Goal: Find specific page/section: Find specific page/section

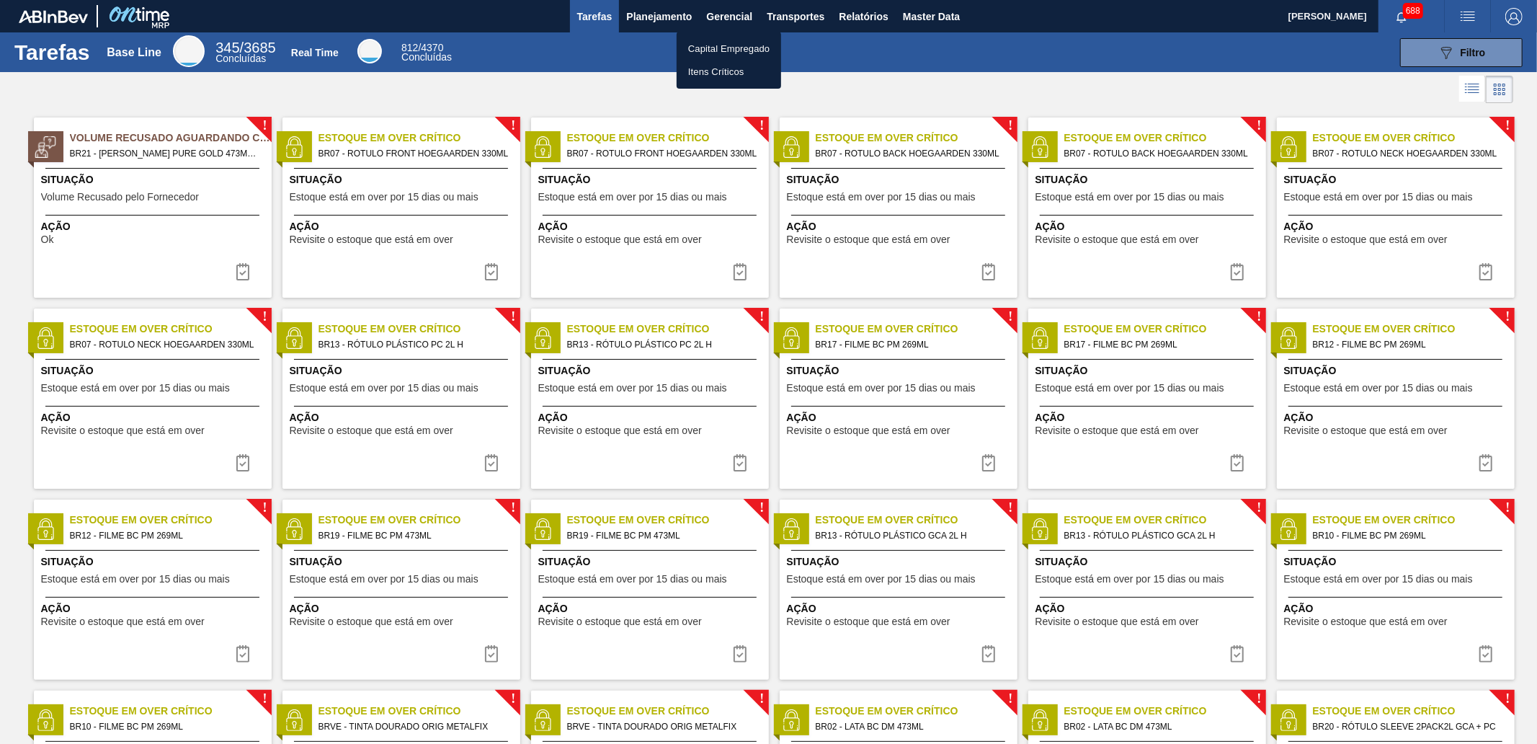
click at [719, 72] on li "Itens Críticos" at bounding box center [729, 72] width 104 height 23
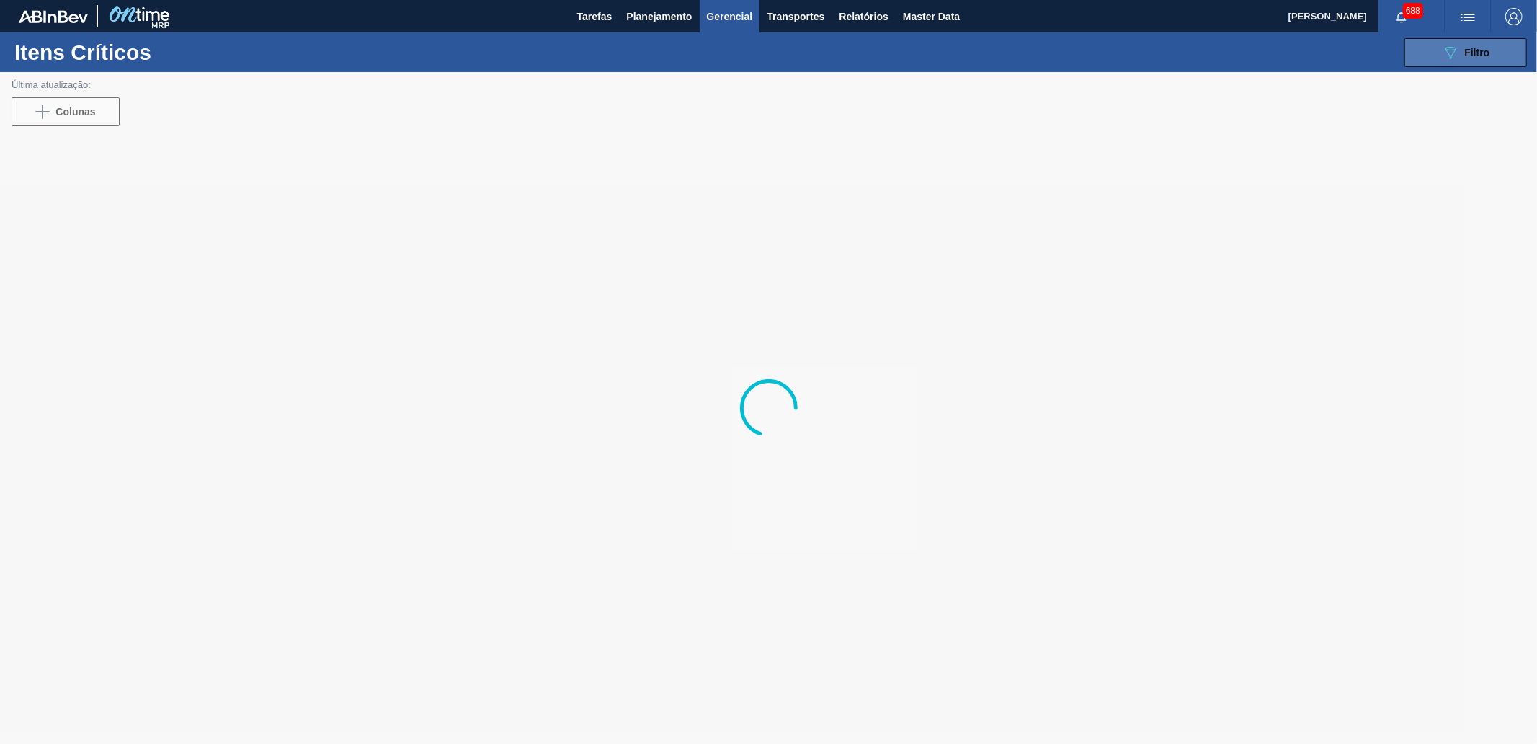
click at [1492, 53] on button "089F7B8B-B2A5-4AFE-B5C0-19BA573D28AC Filtro" at bounding box center [1465, 52] width 123 height 29
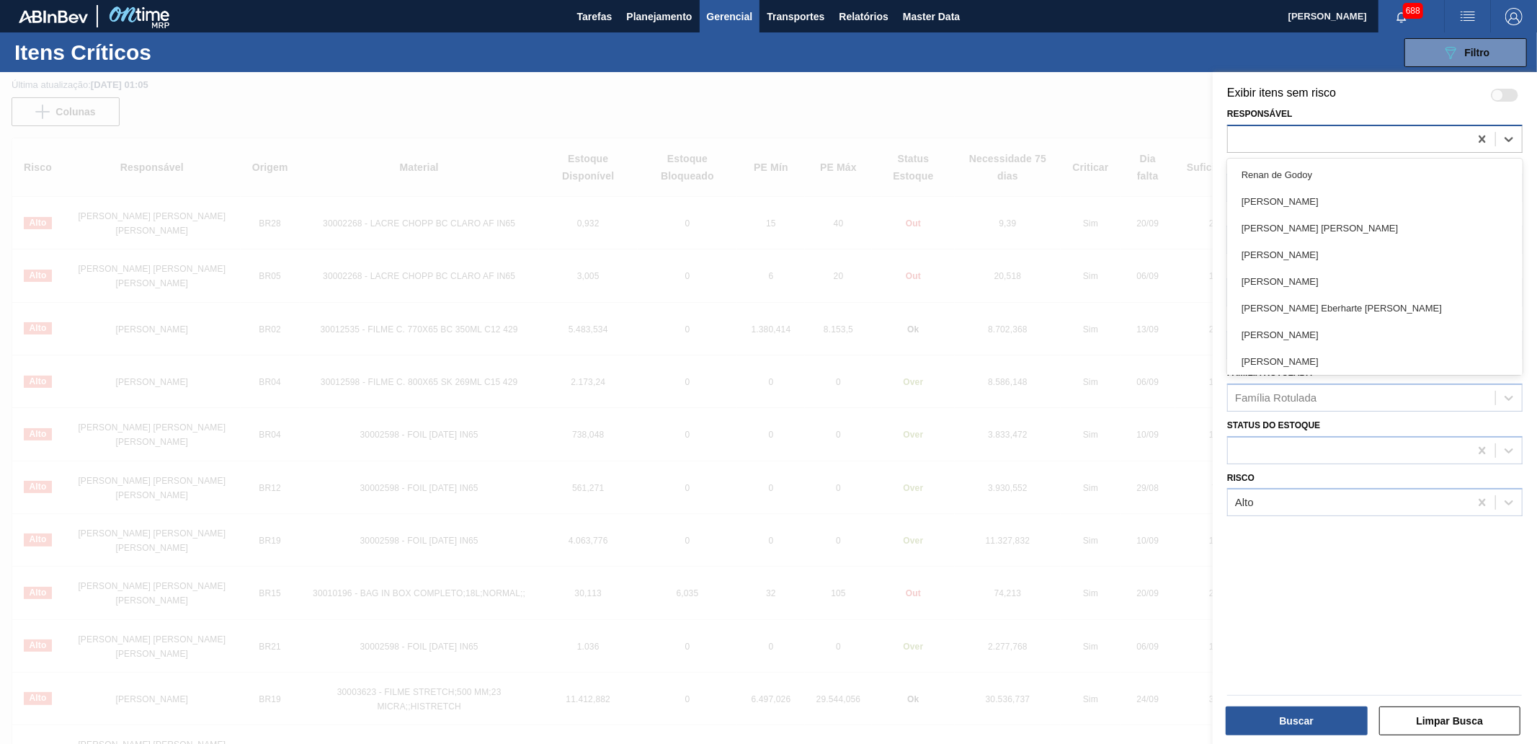
click at [1345, 140] on div at bounding box center [1348, 138] width 241 height 21
click at [1348, 77] on div "Exibir itens sem risco Responsável option [PERSON_NAME] focused, 1 of 101. 101 …" at bounding box center [1375, 409] width 324 height 675
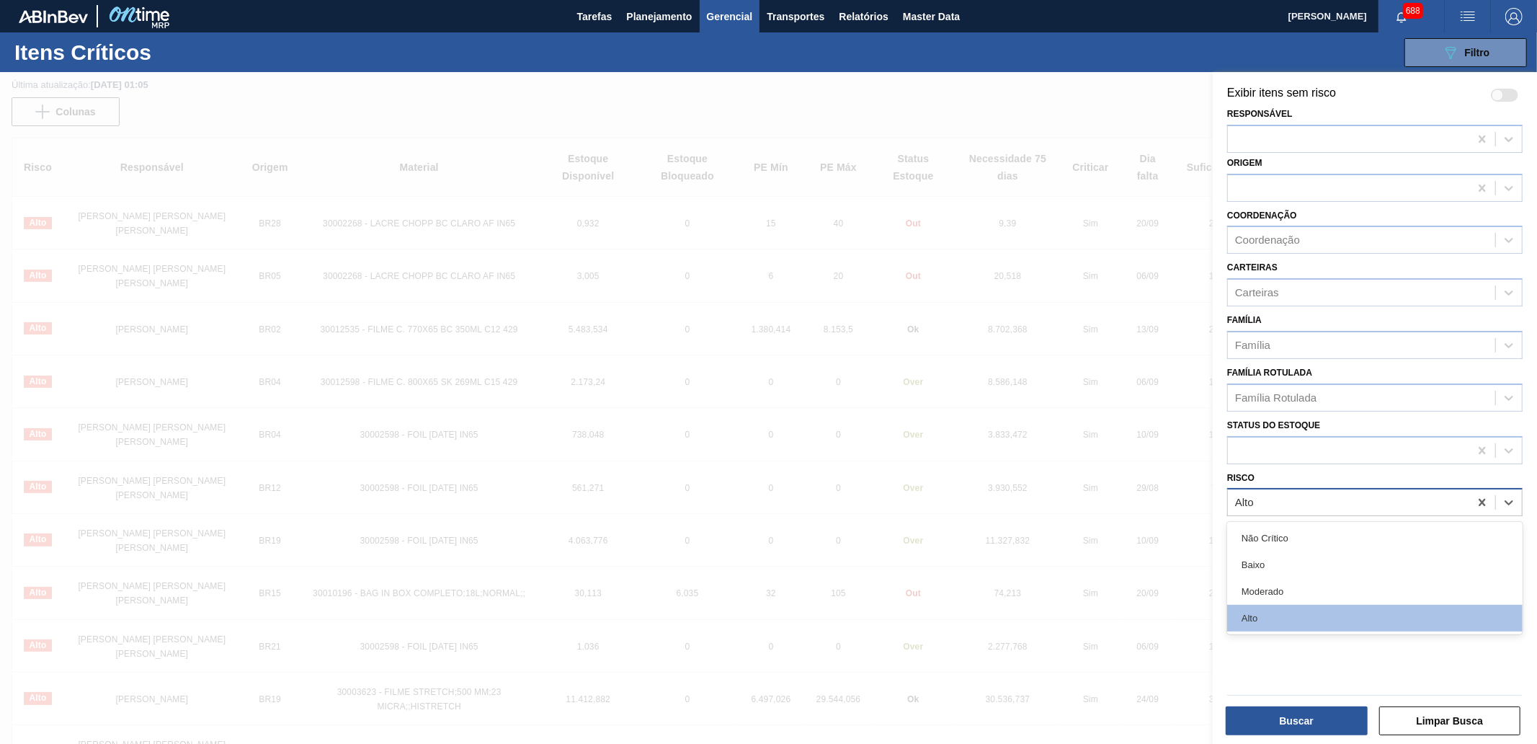
click at [1291, 499] on div "Alto" at bounding box center [1348, 502] width 241 height 21
click at [1319, 716] on button "Buscar" at bounding box center [1297, 720] width 142 height 29
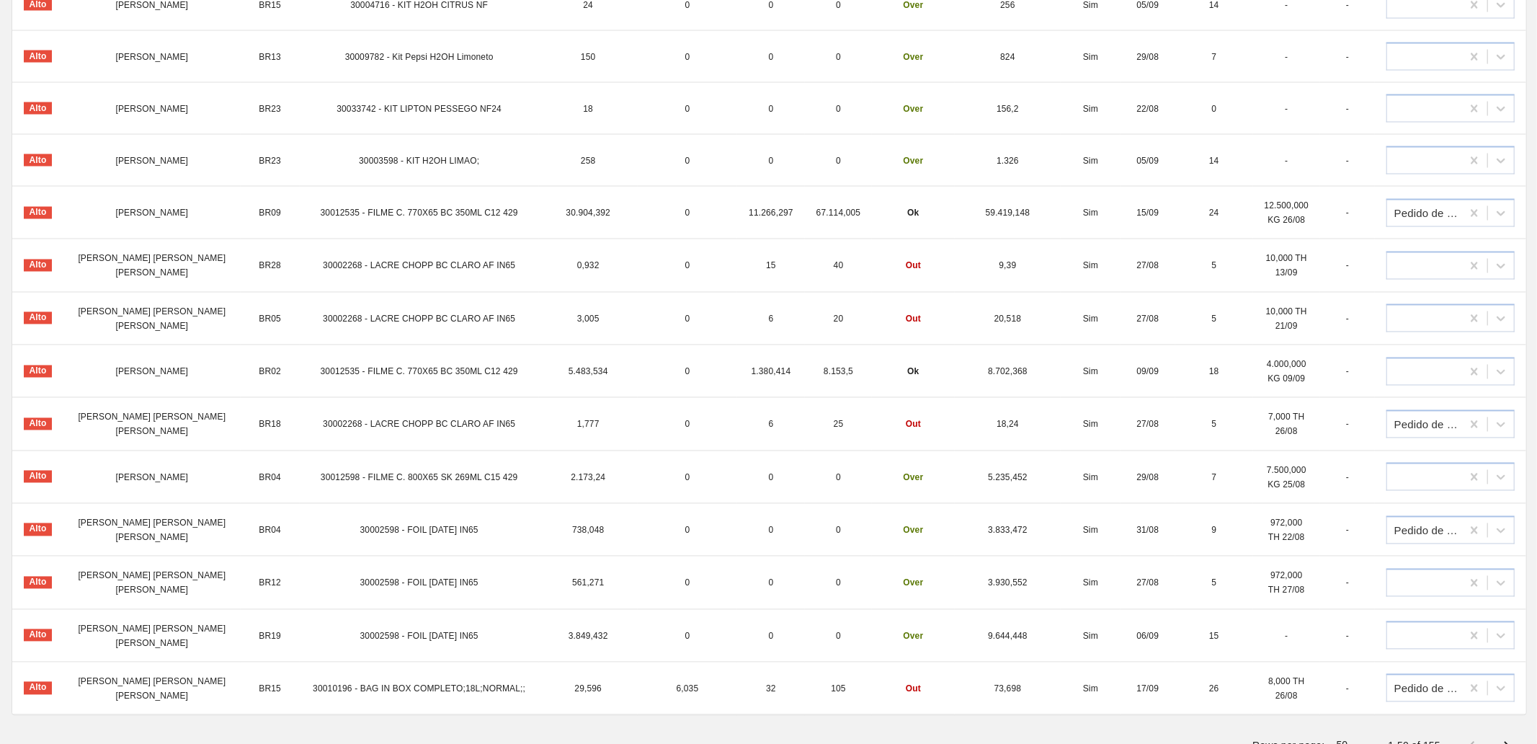
scroll to position [2150, 0]
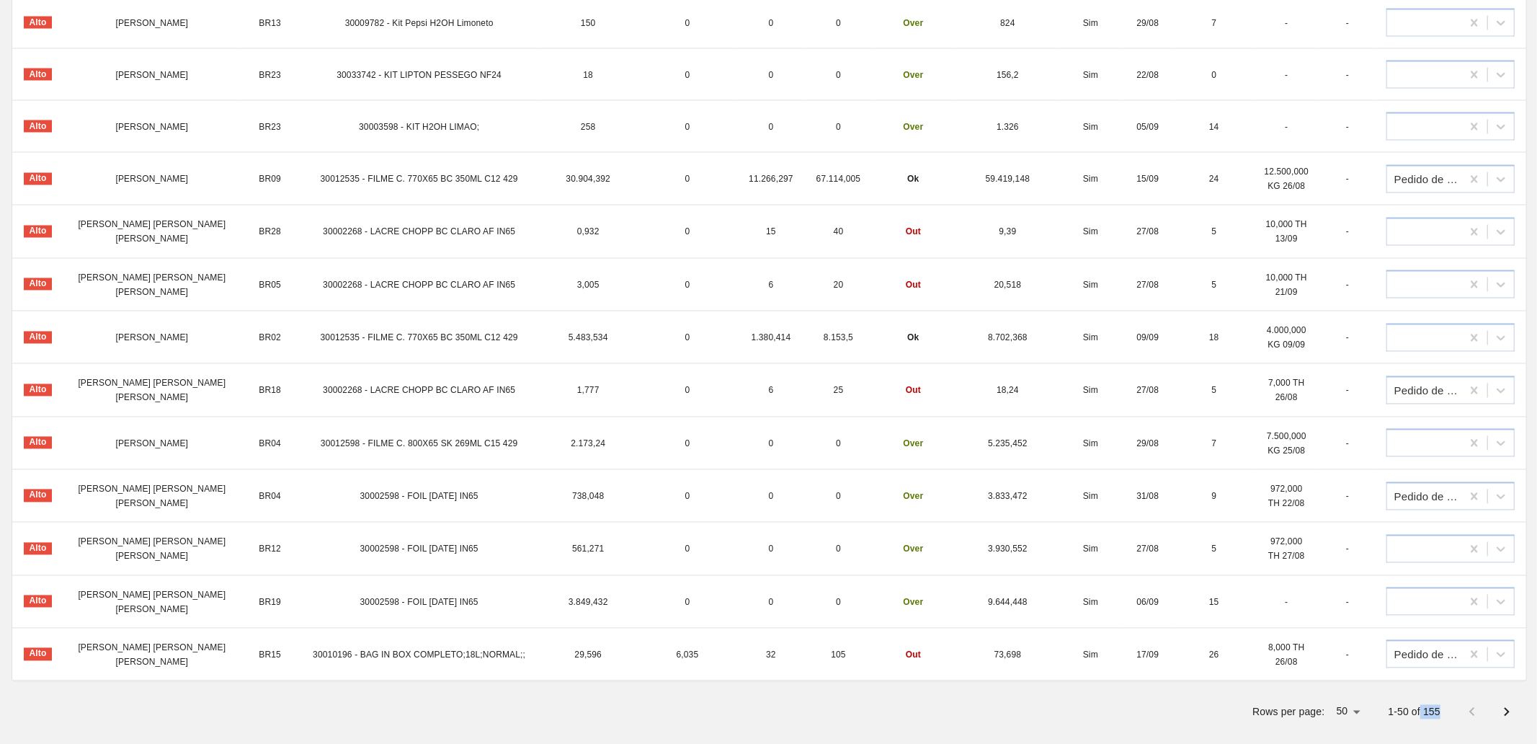
drag, startPoint x: 1444, startPoint y: 702, endPoint x: 1418, endPoint y: 700, distance: 26.0
click at [1418, 700] on div "Rows per page: 50 50 1-50 of 155" at bounding box center [769, 711] width 1514 height 37
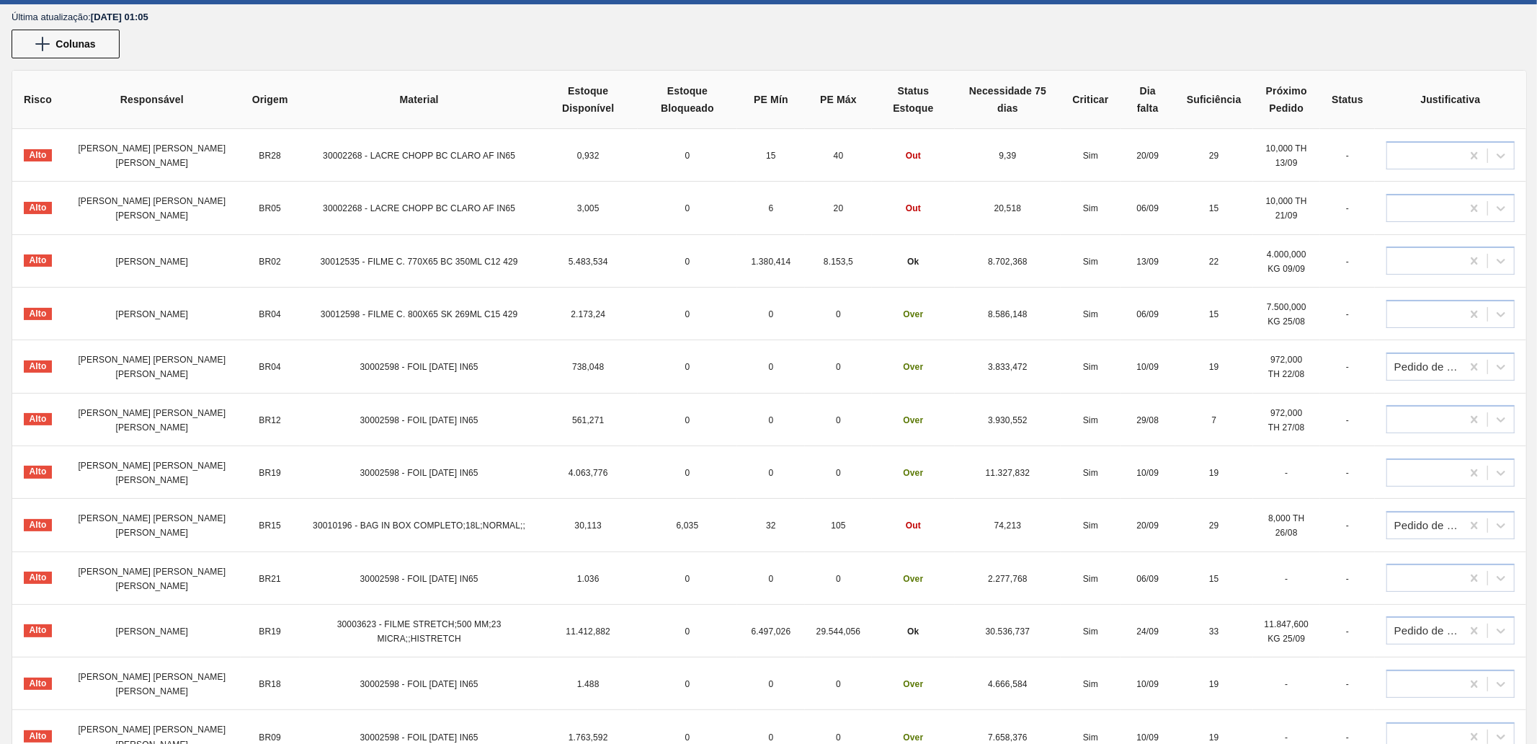
scroll to position [0, 0]
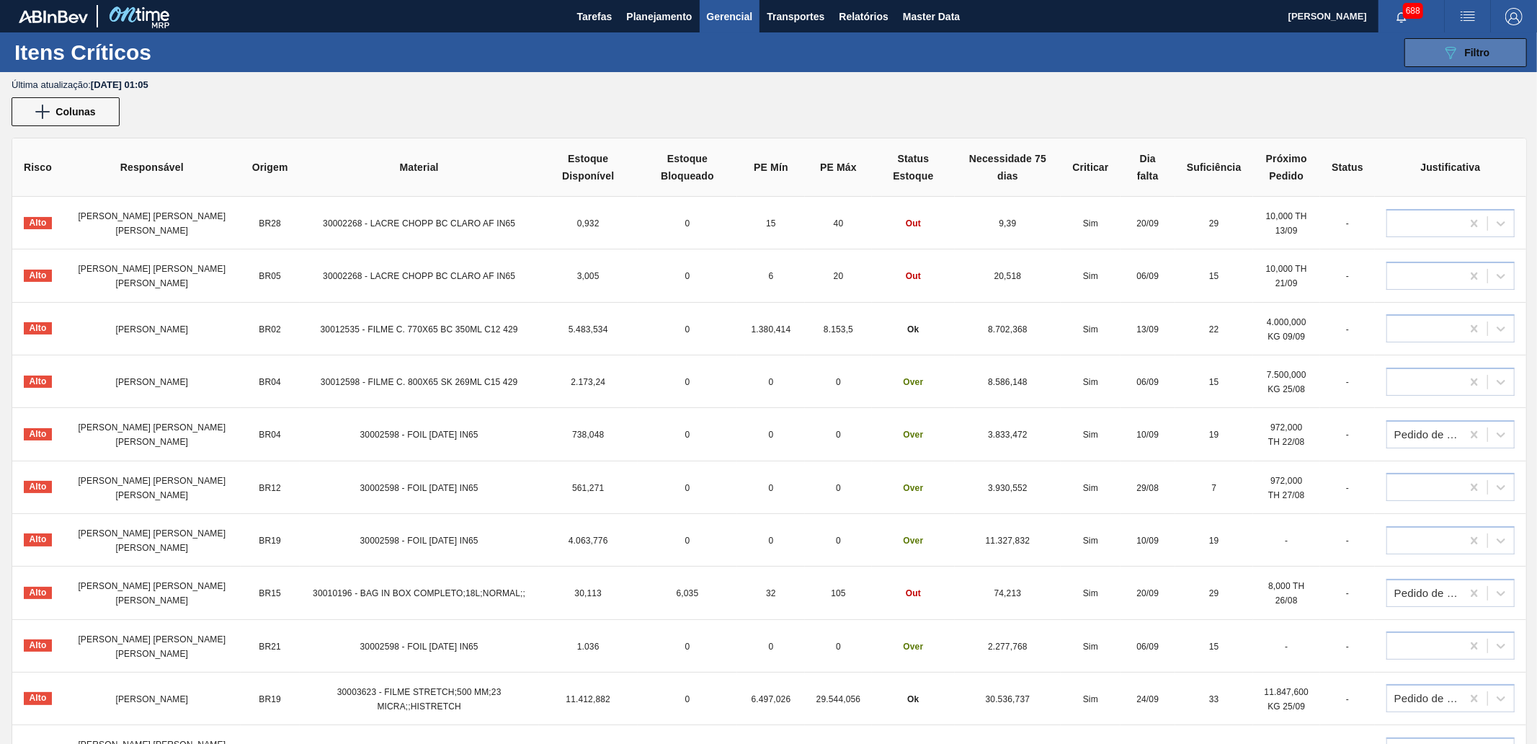
click at [1472, 53] on span "Filtro" at bounding box center [1477, 53] width 25 height 12
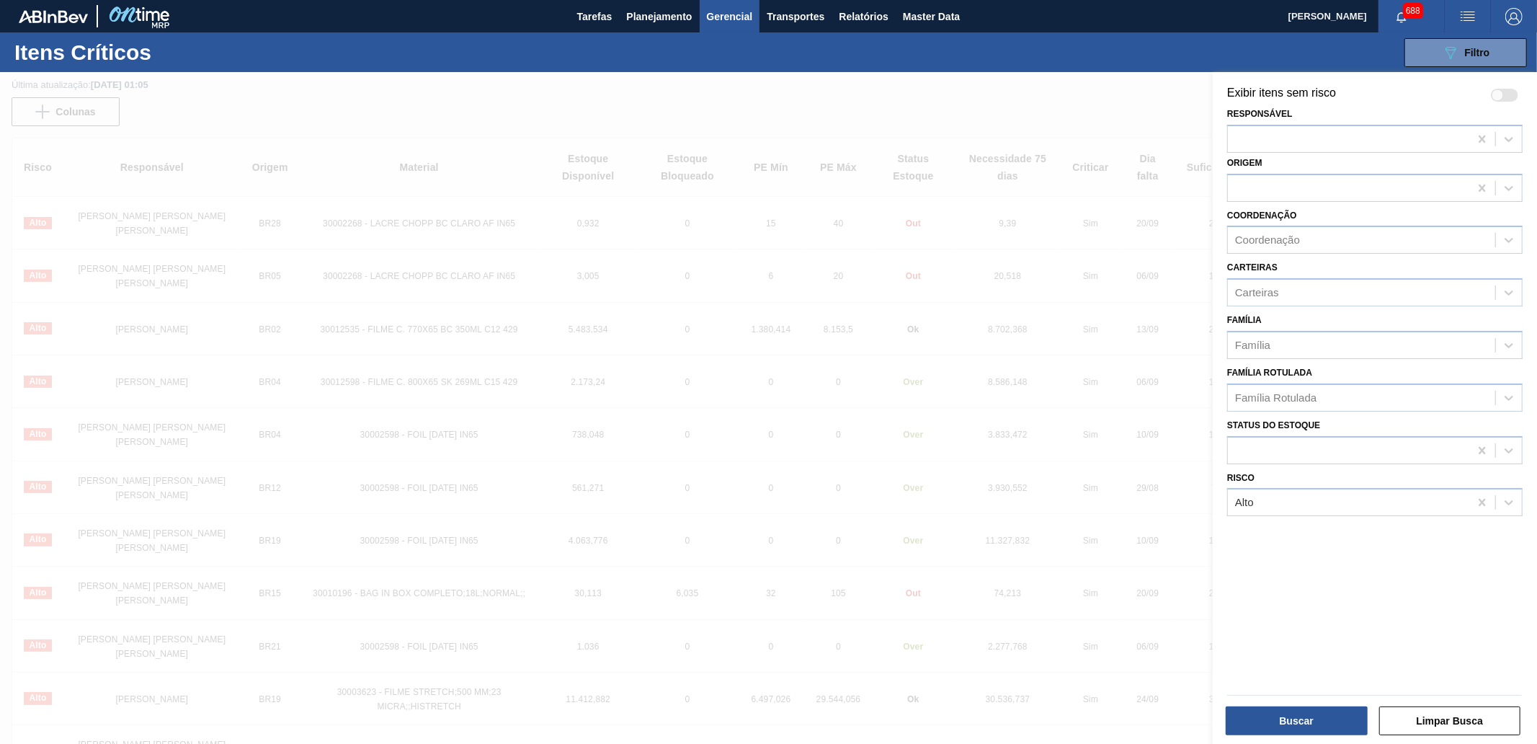
click at [1110, 87] on div at bounding box center [768, 444] width 1537 height 744
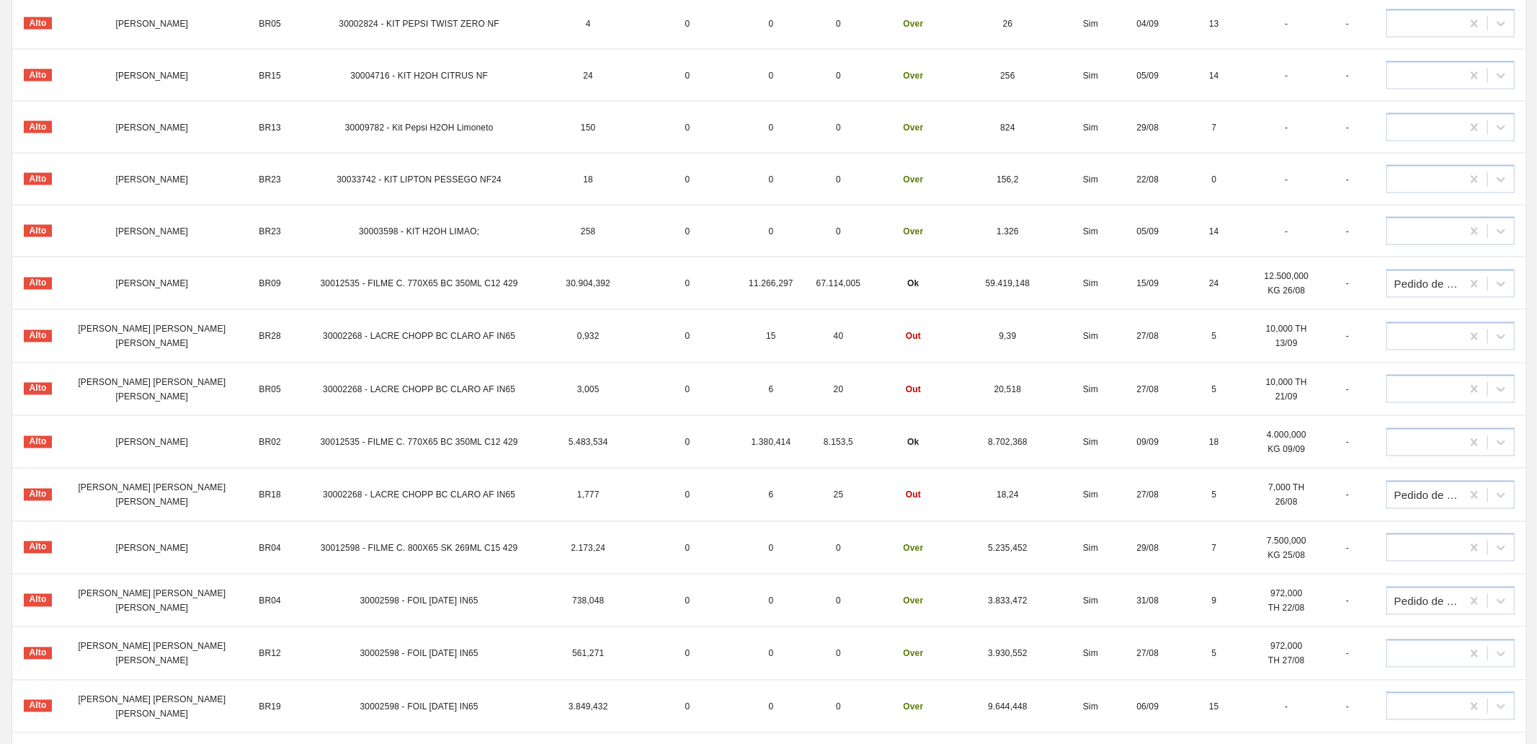
scroll to position [2150, 0]
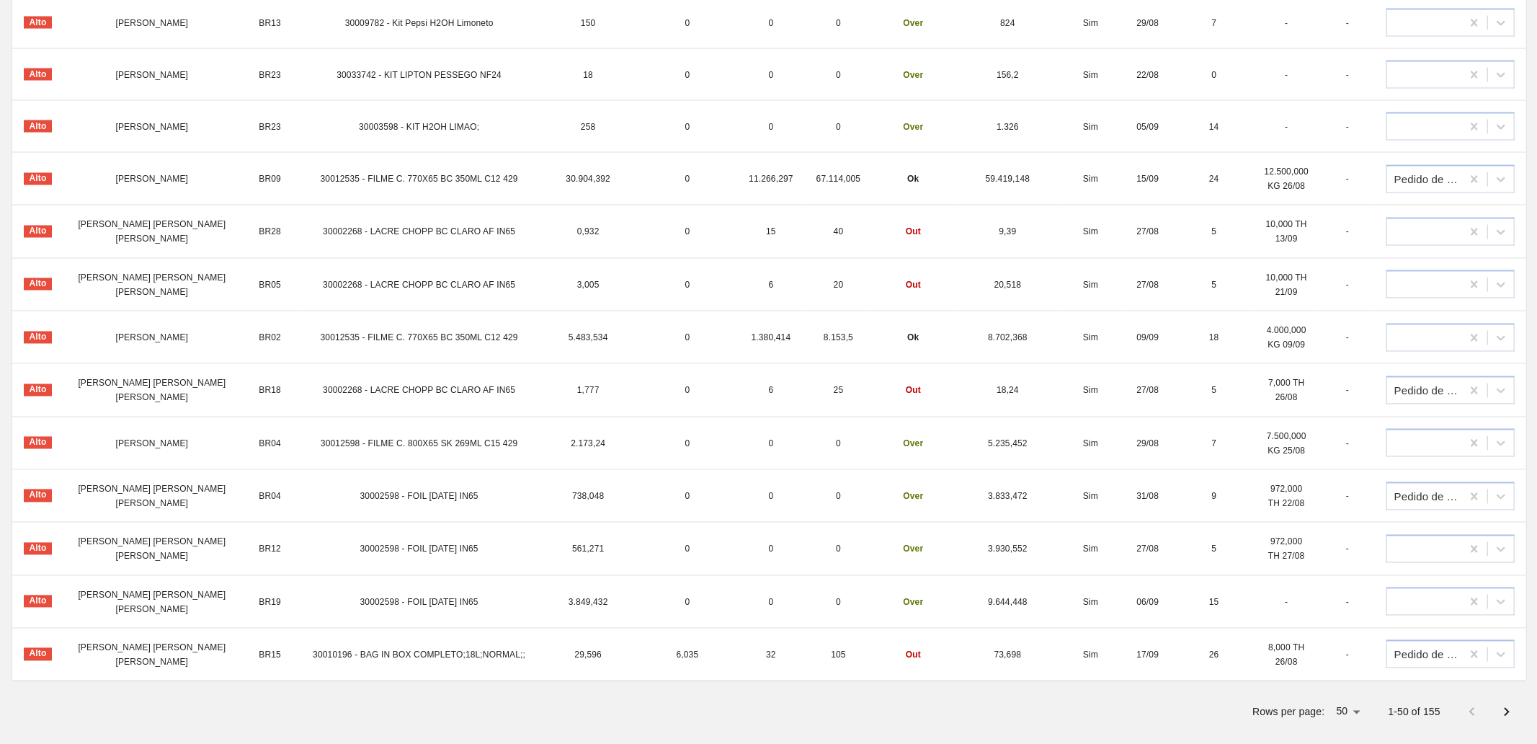
click at [1505, 708] on icon "Next page" at bounding box center [1507, 712] width 5 height 9
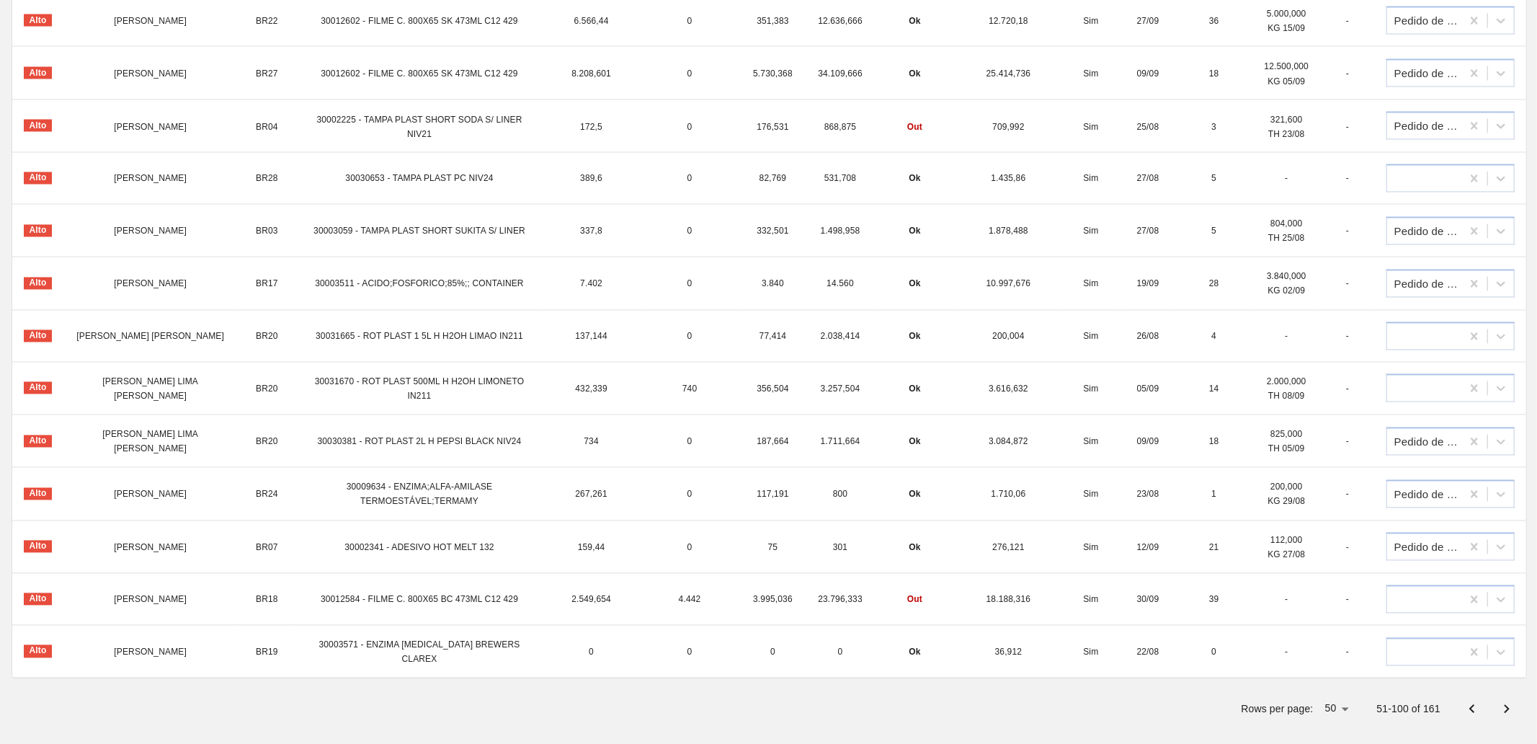
scroll to position [2144, 0]
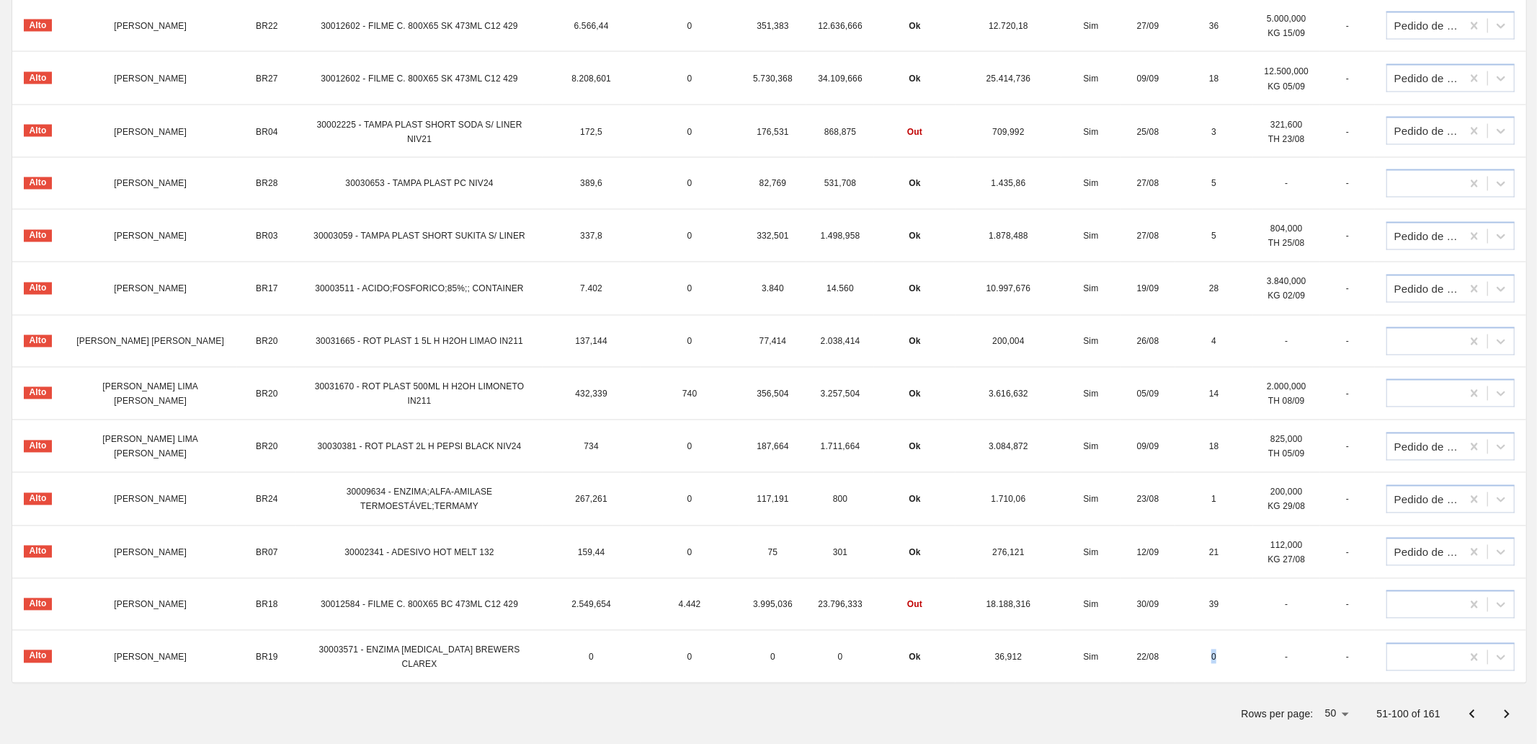
drag, startPoint x: 1216, startPoint y: 646, endPoint x: 1204, endPoint y: 645, distance: 11.6
click at [1195, 649] on td "0" at bounding box center [1214, 657] width 78 height 53
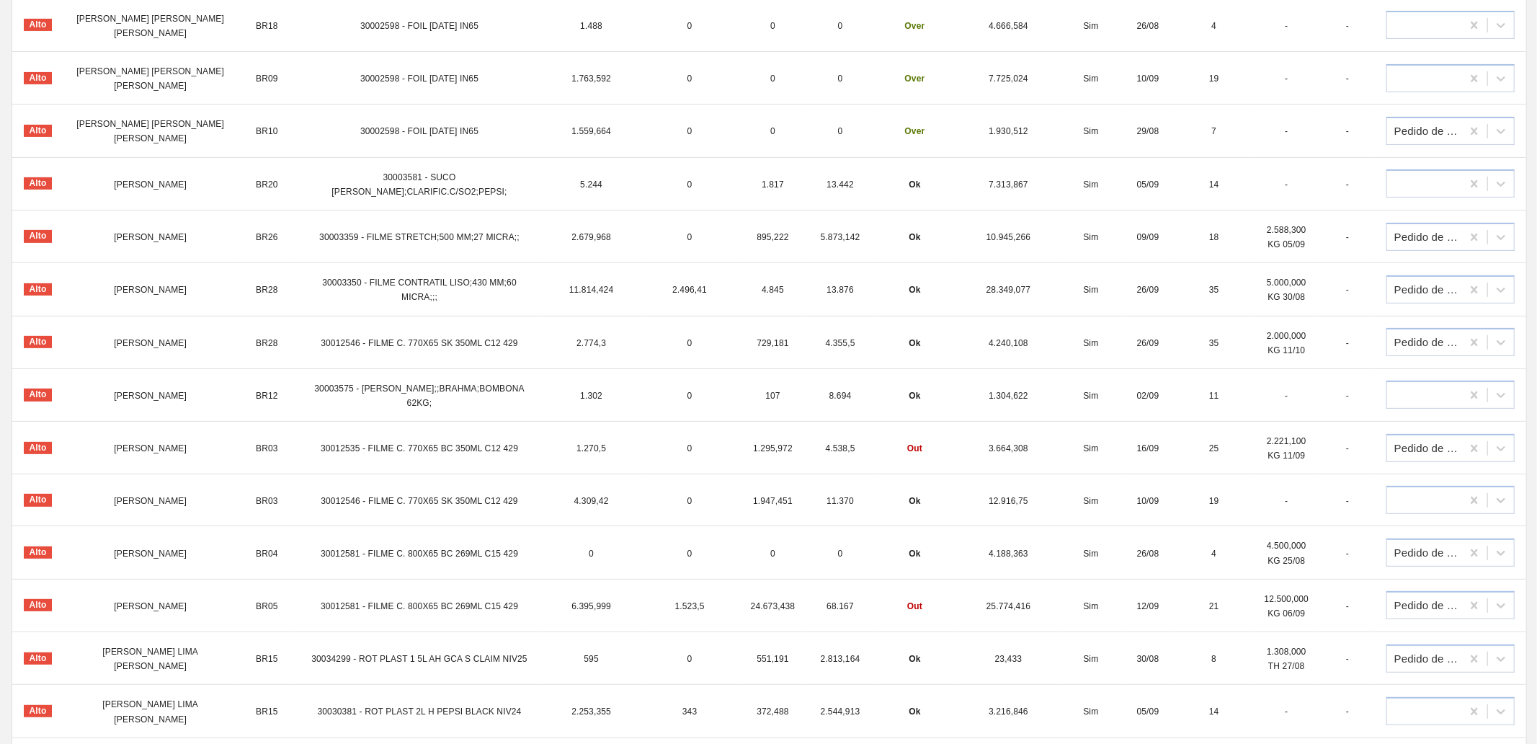
scroll to position [0, 0]
